Goal: Information Seeking & Learning: Learn about a topic

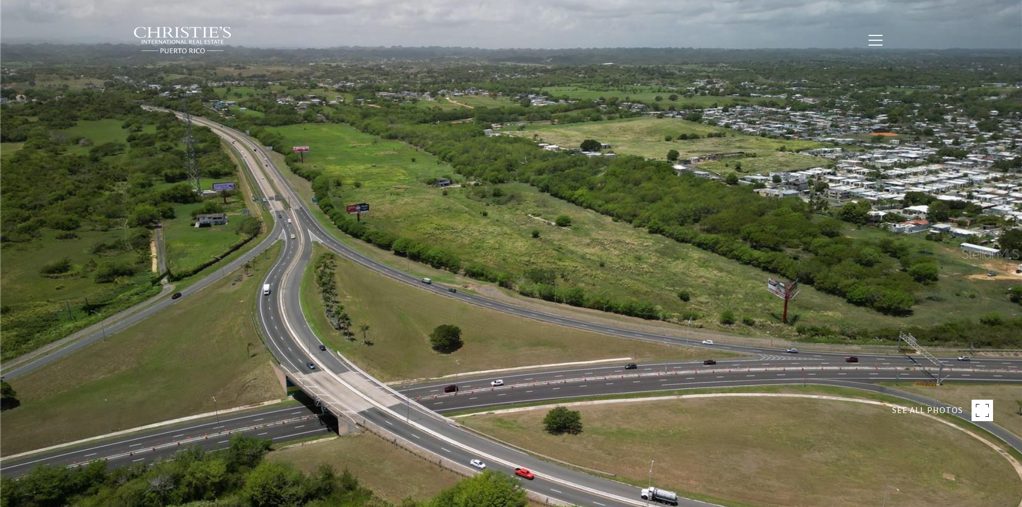
type input "**********"
type input "***"
type input "**********"
type input "**"
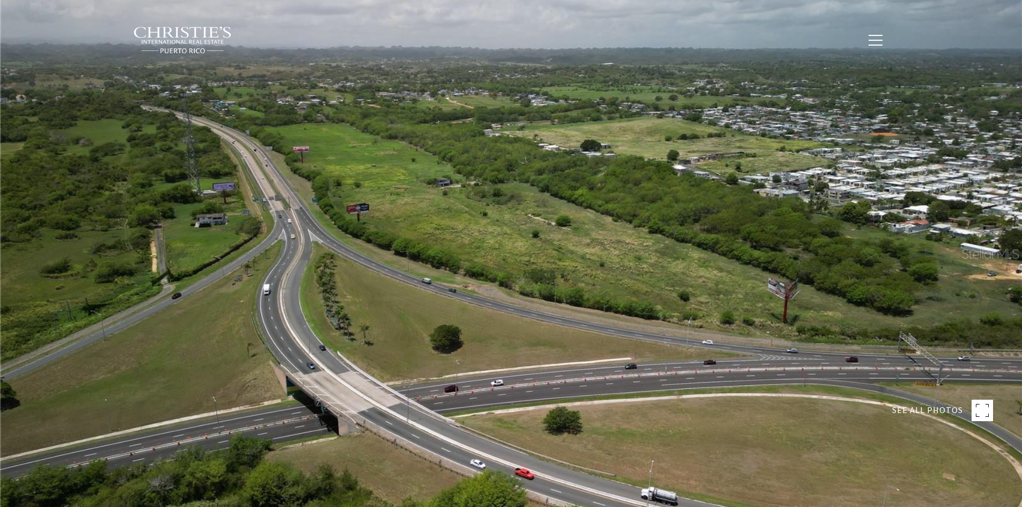
type input "********"
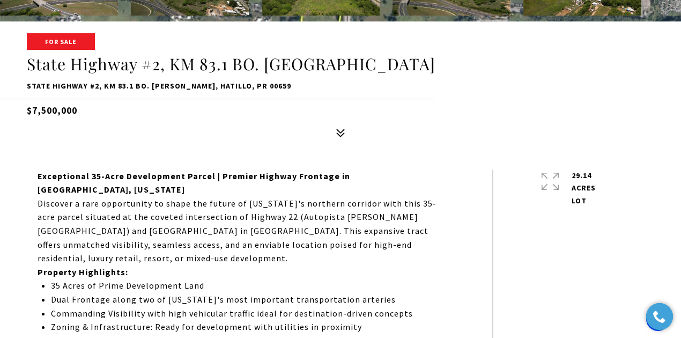
scroll to position [322, 0]
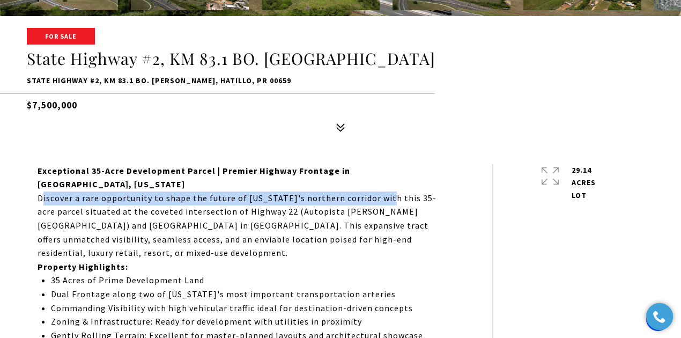
drag, startPoint x: 41, startPoint y: 185, endPoint x: 381, endPoint y: 187, distance: 340.2
click at [381, 192] on p "Discover a rare opportunity to shape the future of [US_STATE]'s northern corrid…" at bounding box center [241, 226] width 407 height 69
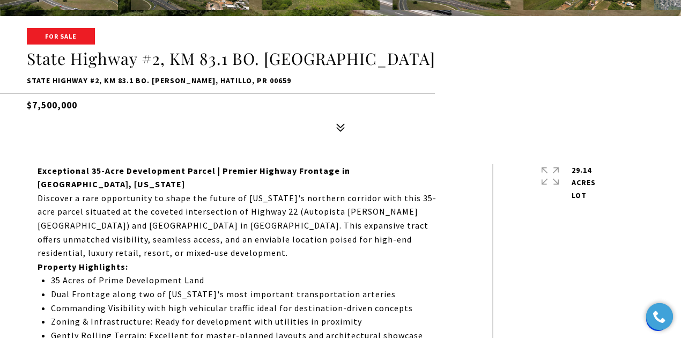
click at [274, 207] on p "Discover a rare opportunity to shape the future of [US_STATE]'s northern corrid…" at bounding box center [241, 226] width 407 height 69
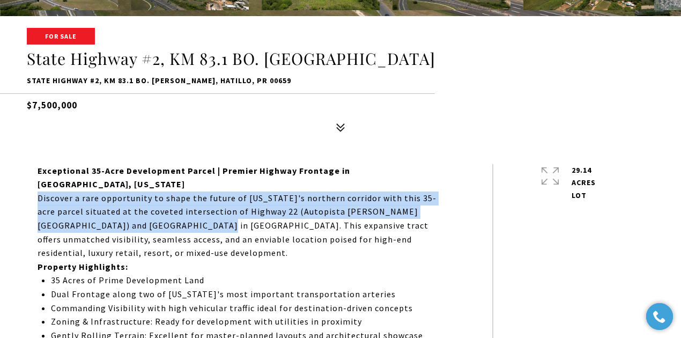
drag, startPoint x: 38, startPoint y: 187, endPoint x: 120, endPoint y: 208, distance: 84.9
click at [120, 208] on p "Discover a rare opportunity to shape the future of [US_STATE]'s northern corrid…" at bounding box center [241, 226] width 407 height 69
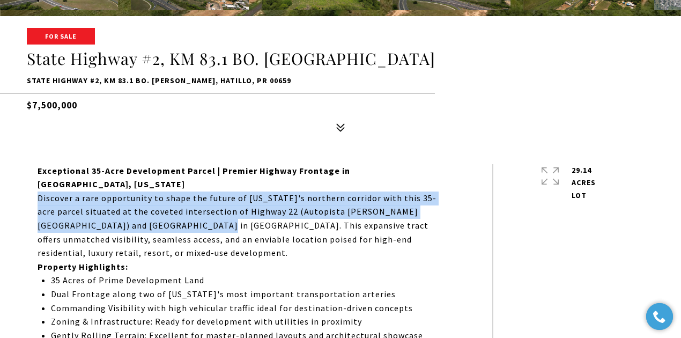
copy p "Discover a rare opportunity to shape the future of [US_STATE]'s northern corrid…"
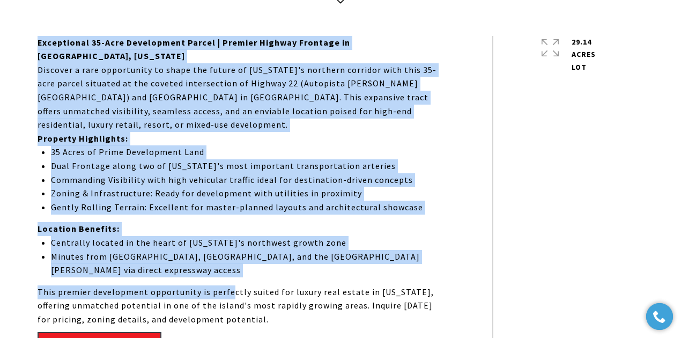
scroll to position [465, 0]
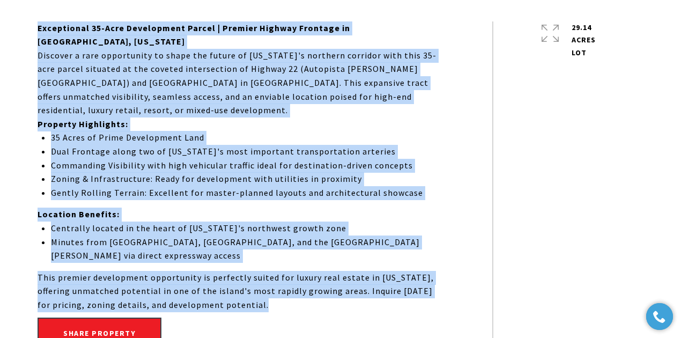
drag, startPoint x: 33, startPoint y: 165, endPoint x: 275, endPoint y: 260, distance: 259.8
click at [275, 260] on div "Exceptional 35-Acre Development Parcel | Premier Highway Frontage in [GEOGRAPHI…" at bounding box center [341, 187] width 660 height 333
copy div "Exceptional 35-Acre Development Parcel | Premier Highway Frontage in [GEOGRAPHI…"
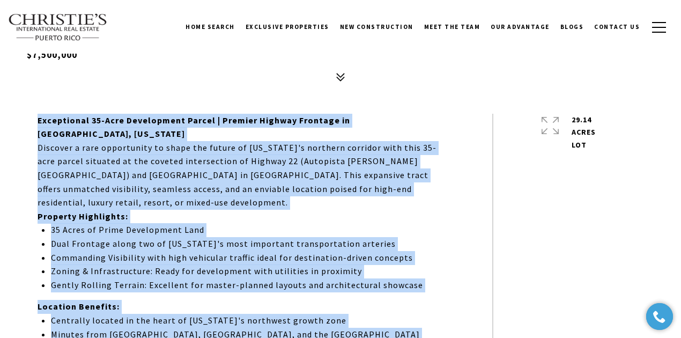
scroll to position [322, 0]
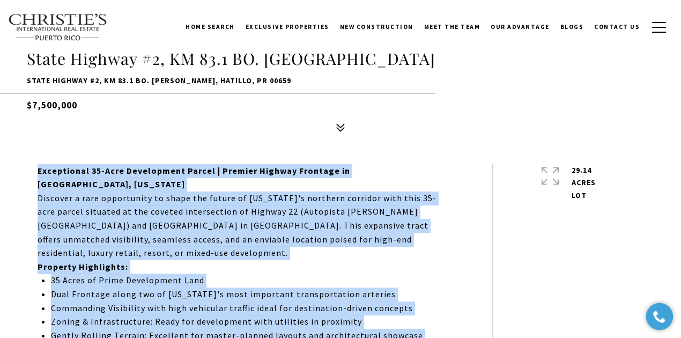
click at [371, 229] on p "Discover a rare opportunity to shape the future of [US_STATE]'s northern corrid…" at bounding box center [241, 226] width 407 height 69
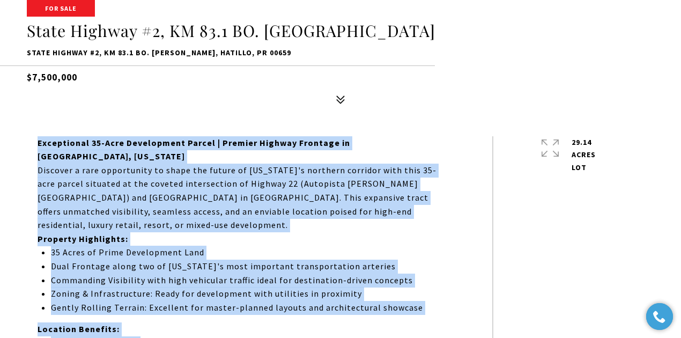
scroll to position [537, 0]
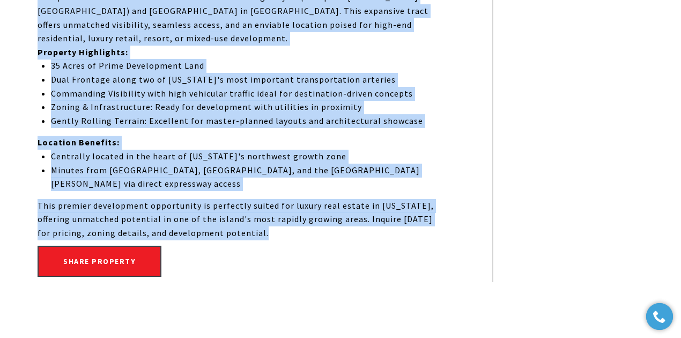
drag, startPoint x: 24, startPoint y: 165, endPoint x: 263, endPoint y: 190, distance: 240.6
click at [263, 190] on div "Exceptional 35-Acre Development Parcel | Premier Highway Frontage in [GEOGRAPHI…" at bounding box center [341, 116] width 660 height 333
copy div "Exceptional 35-Acre Development Parcel | Premier Highway Frontage in [GEOGRAPHI…"
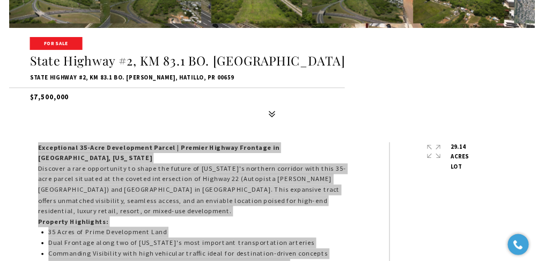
scroll to position [322, 0]
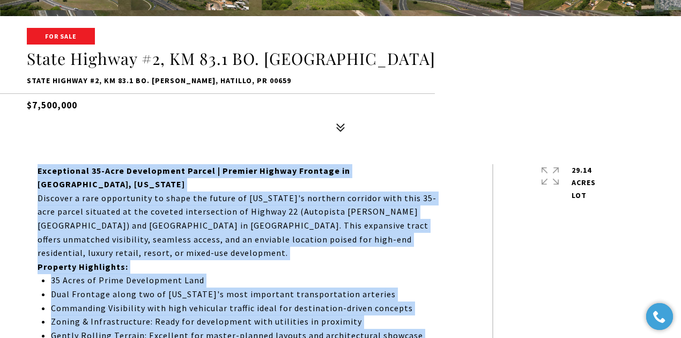
click at [177, 164] on p "Exceptional 35-Acre Development Parcel | Premier Highway Frontage in [GEOGRAPHI…" at bounding box center [241, 177] width 407 height 27
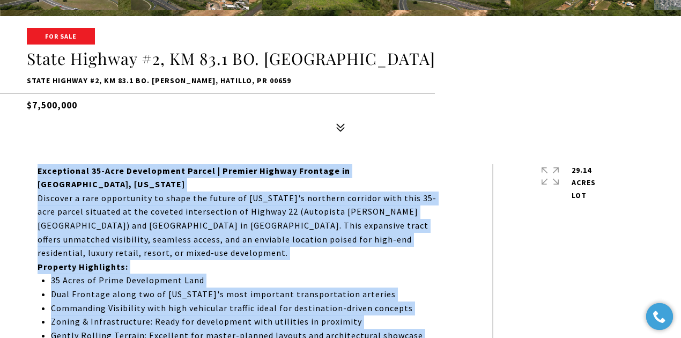
click at [200, 168] on strong "Exceptional 35-Acre Development Parcel | Premier Highway Frontage in [GEOGRAPHI…" at bounding box center [194, 177] width 313 height 25
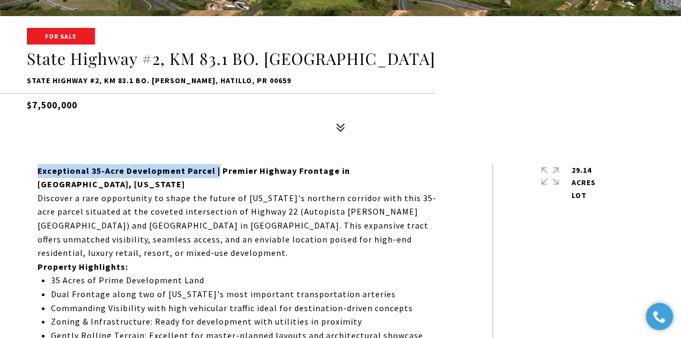
drag, startPoint x: 216, startPoint y: 171, endPoint x: 35, endPoint y: 164, distance: 181.0
click at [35, 164] on div "Exceptional 35-Acre Development Parcel | Premier Highway Frontage in [GEOGRAPHI…" at bounding box center [341, 330] width 660 height 333
copy strong "Exceptional 35-Acre Development Parcel |"
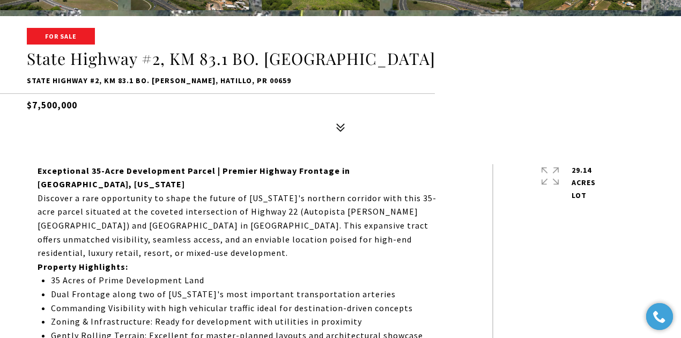
click at [134, 197] on p "Discover a rare opportunity to shape the future of [US_STATE]'s northern corrid…" at bounding box center [241, 226] width 407 height 69
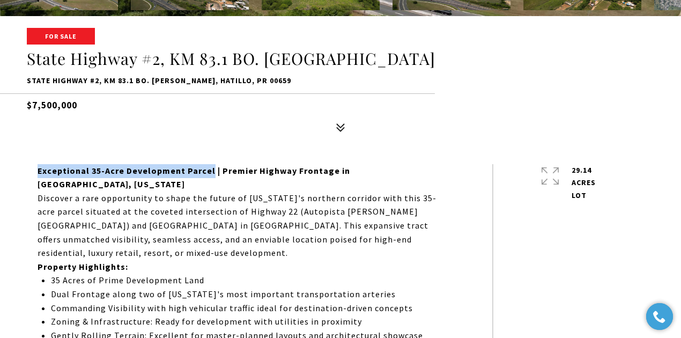
drag, startPoint x: 210, startPoint y: 169, endPoint x: 28, endPoint y: 172, distance: 181.9
click at [28, 172] on div "Exceptional 35-Acre Development Parcel | Premier Highway Frontage in [GEOGRAPHI…" at bounding box center [341, 330] width 660 height 333
copy strong "Exceptional 35-Acre Development Parcel"
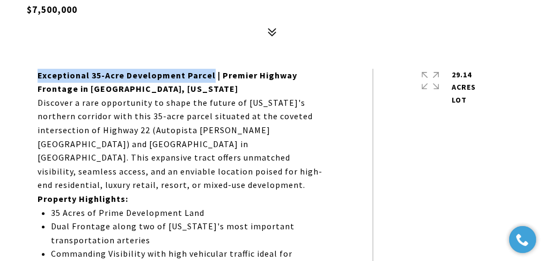
scroll to position [357, 0]
